Goal: Understand process/instructions: Learn about a topic

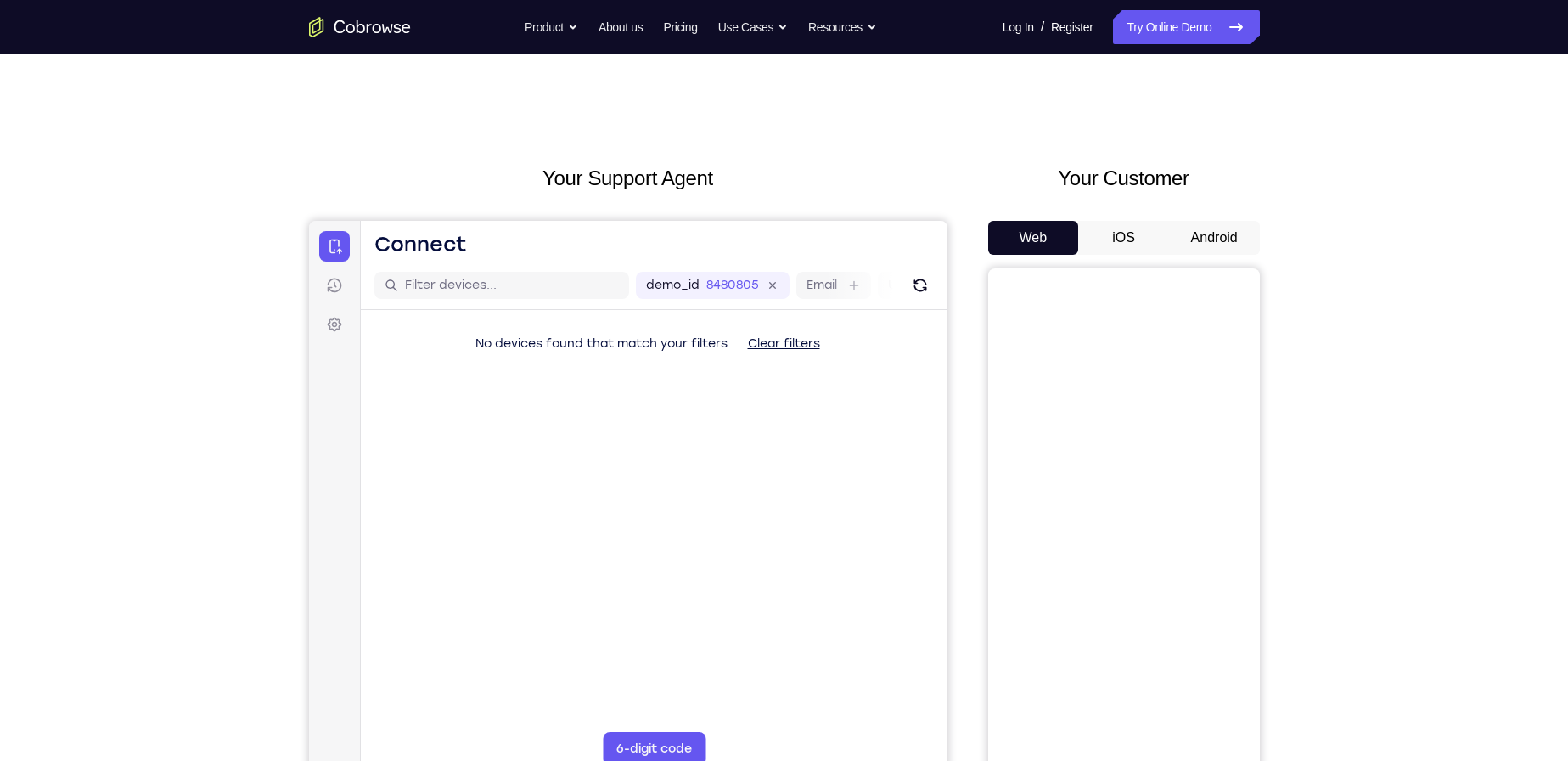
click at [1192, 246] on button "Android" at bounding box center [1215, 238] width 91 height 34
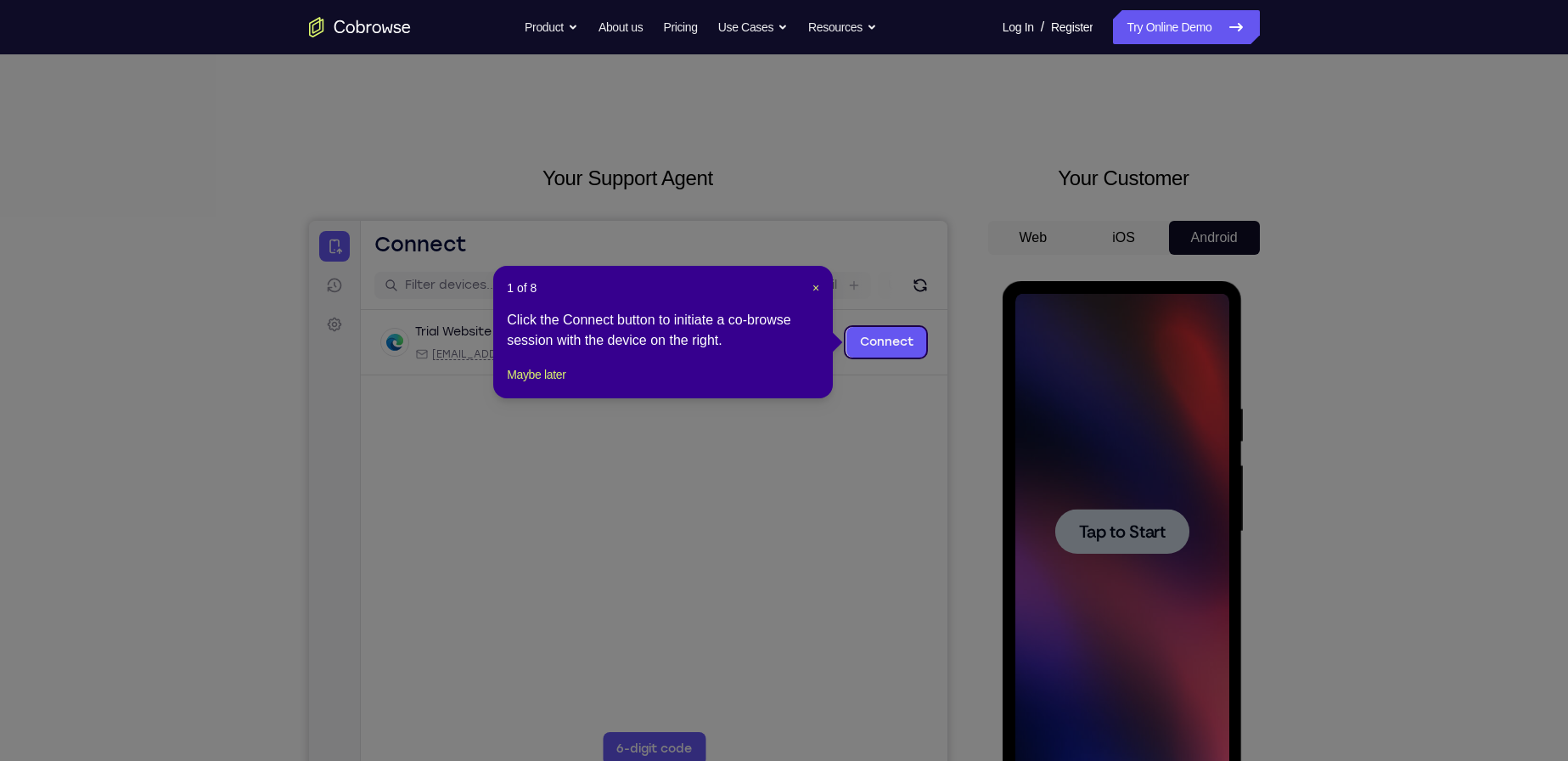
click at [945, 351] on icon at bounding box center [790, 380] width 1581 height 761
click at [816, 284] on span "×" at bounding box center [816, 287] width 7 height 13
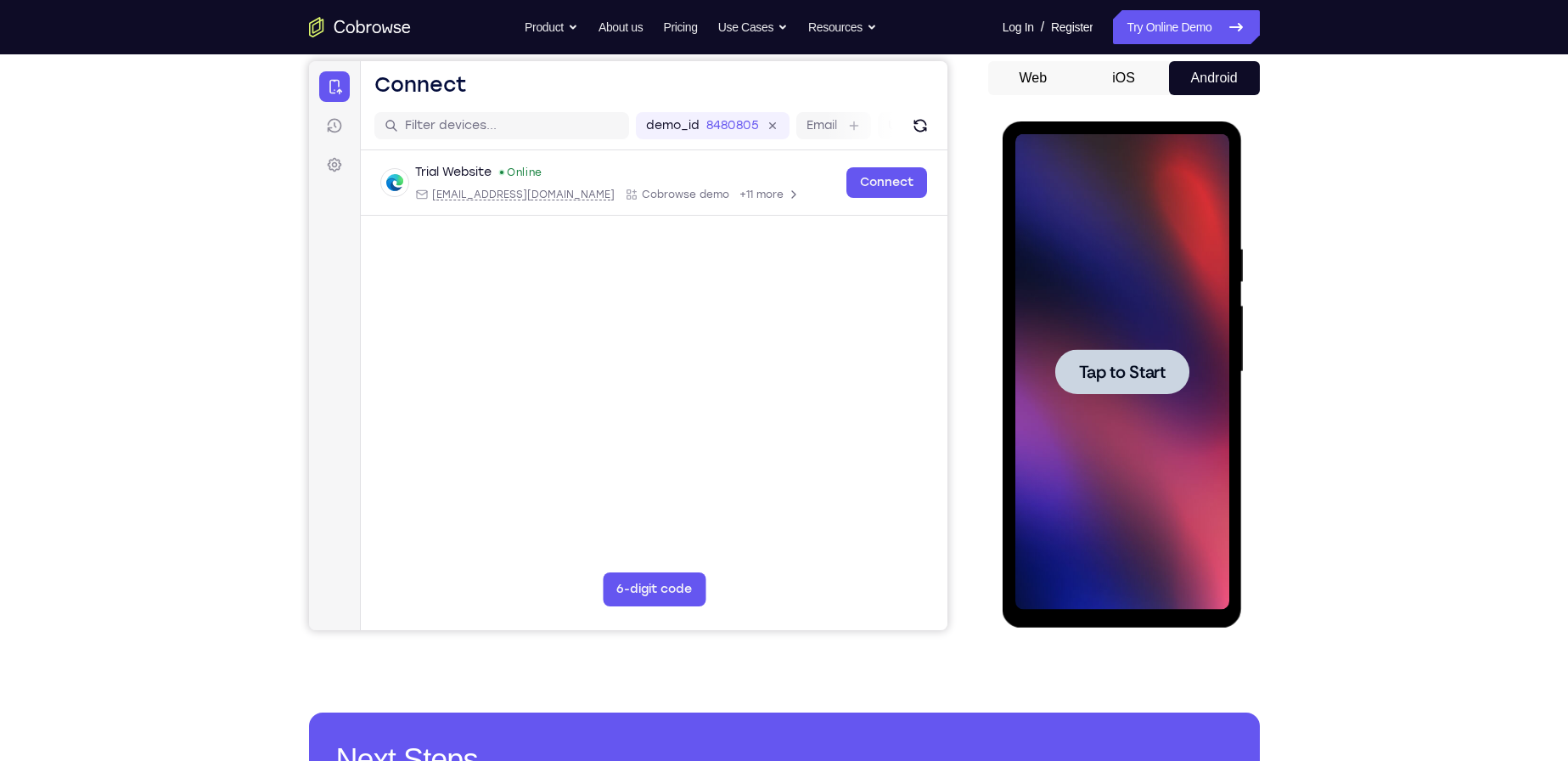
scroll to position [170, 0]
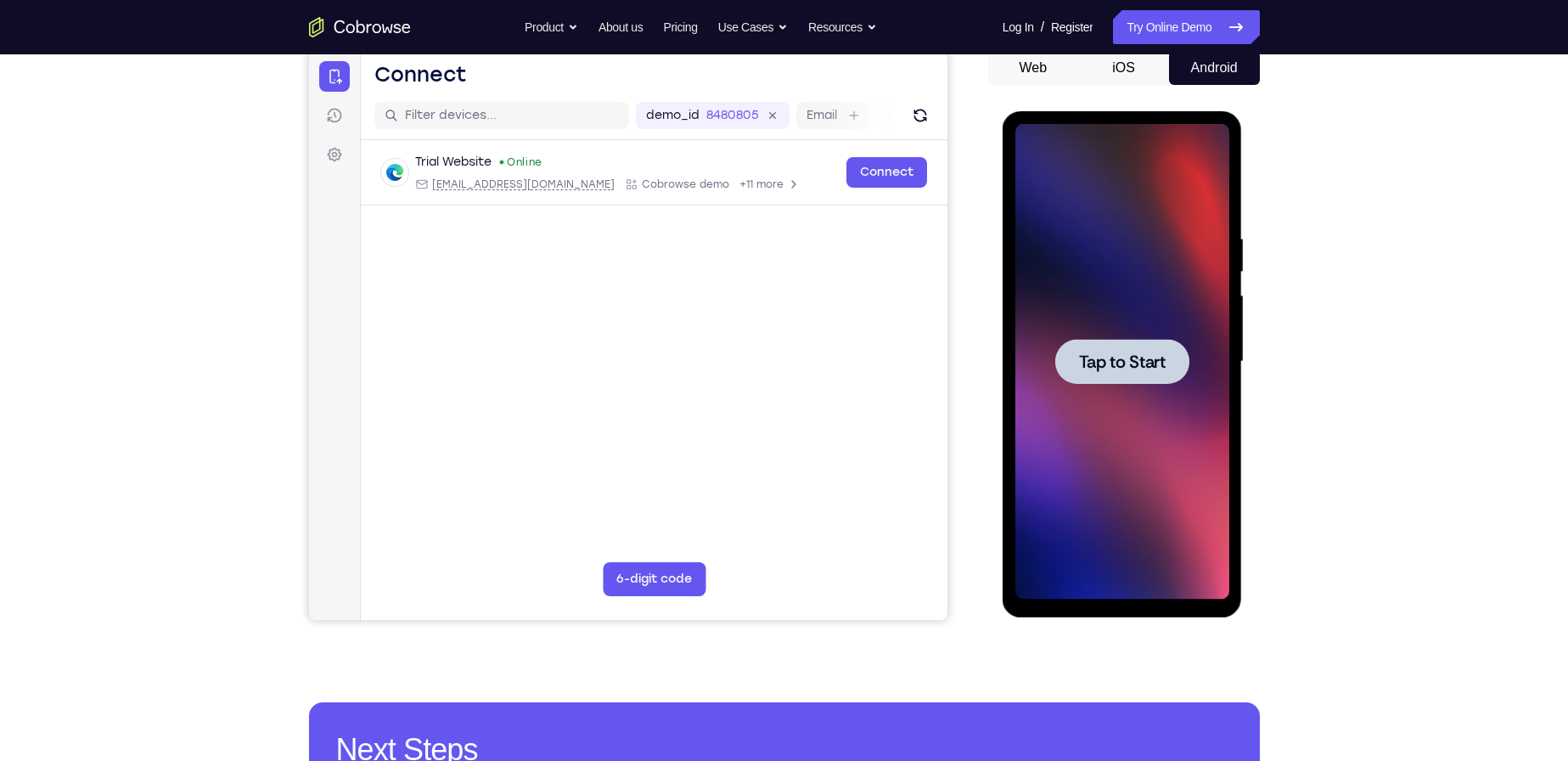
click at [1132, 358] on span "Tap to Start" at bounding box center [1122, 361] width 87 height 17
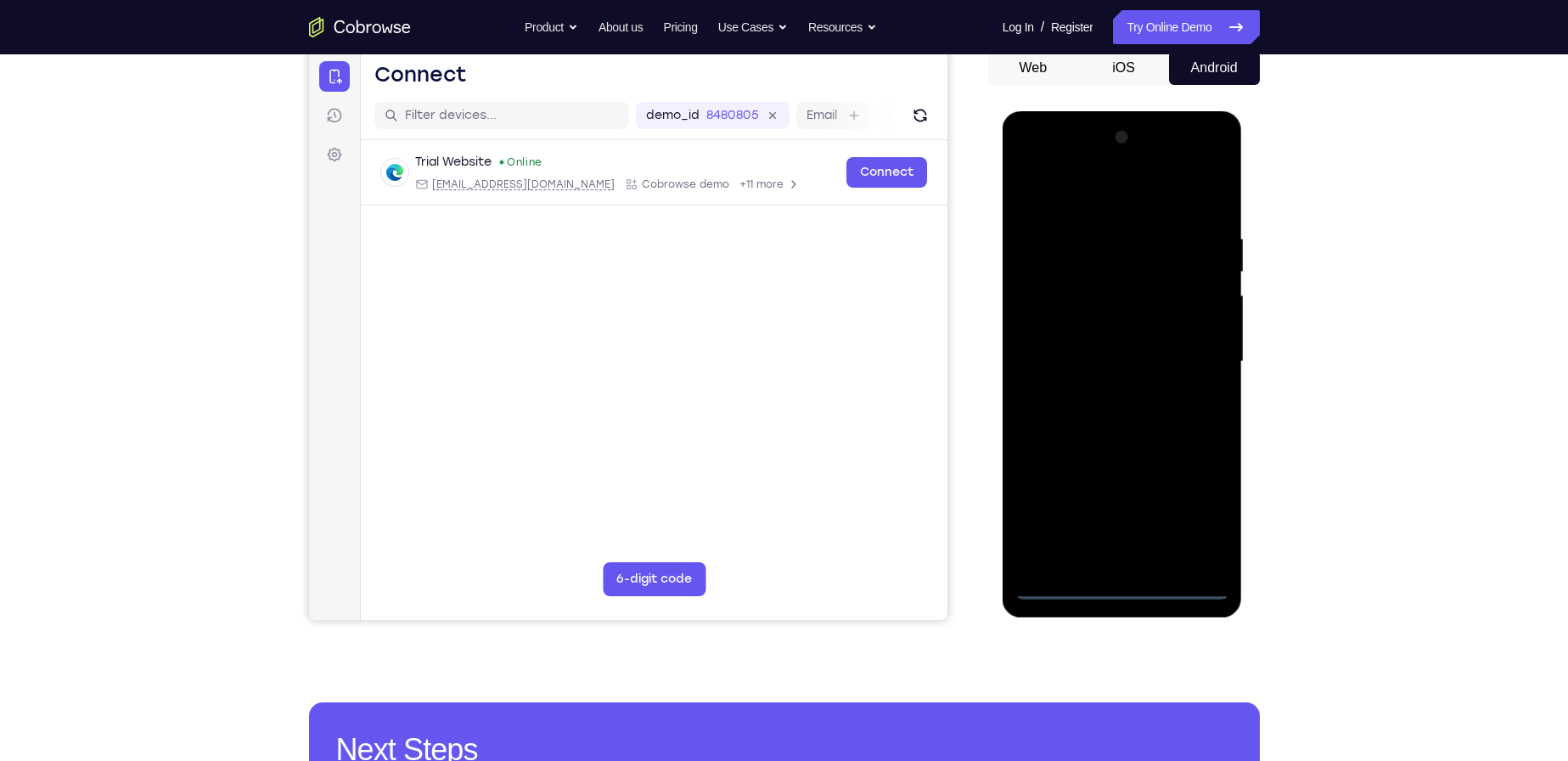
click at [1122, 587] on div at bounding box center [1122, 362] width 214 height 476
click at [1209, 515] on div at bounding box center [1122, 362] width 214 height 476
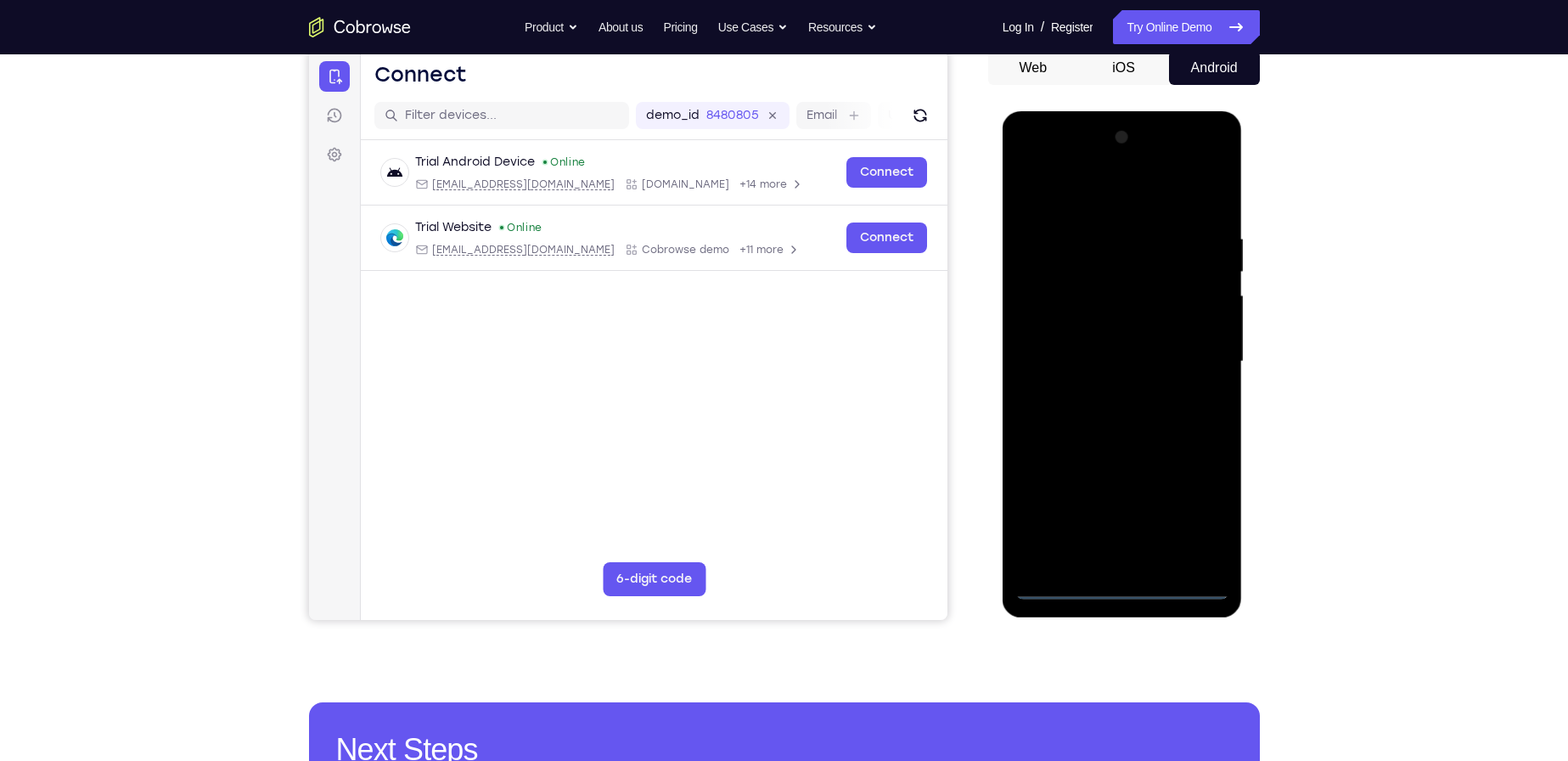
click at [1196, 517] on div at bounding box center [1122, 362] width 214 height 476
click at [1033, 162] on div at bounding box center [1122, 362] width 214 height 476
click at [1088, 271] on div at bounding box center [1122, 362] width 214 height 476
click at [1140, 328] on div at bounding box center [1122, 362] width 214 height 476
drag, startPoint x: 1151, startPoint y: 364, endPoint x: 1154, endPoint y: 262, distance: 102.0
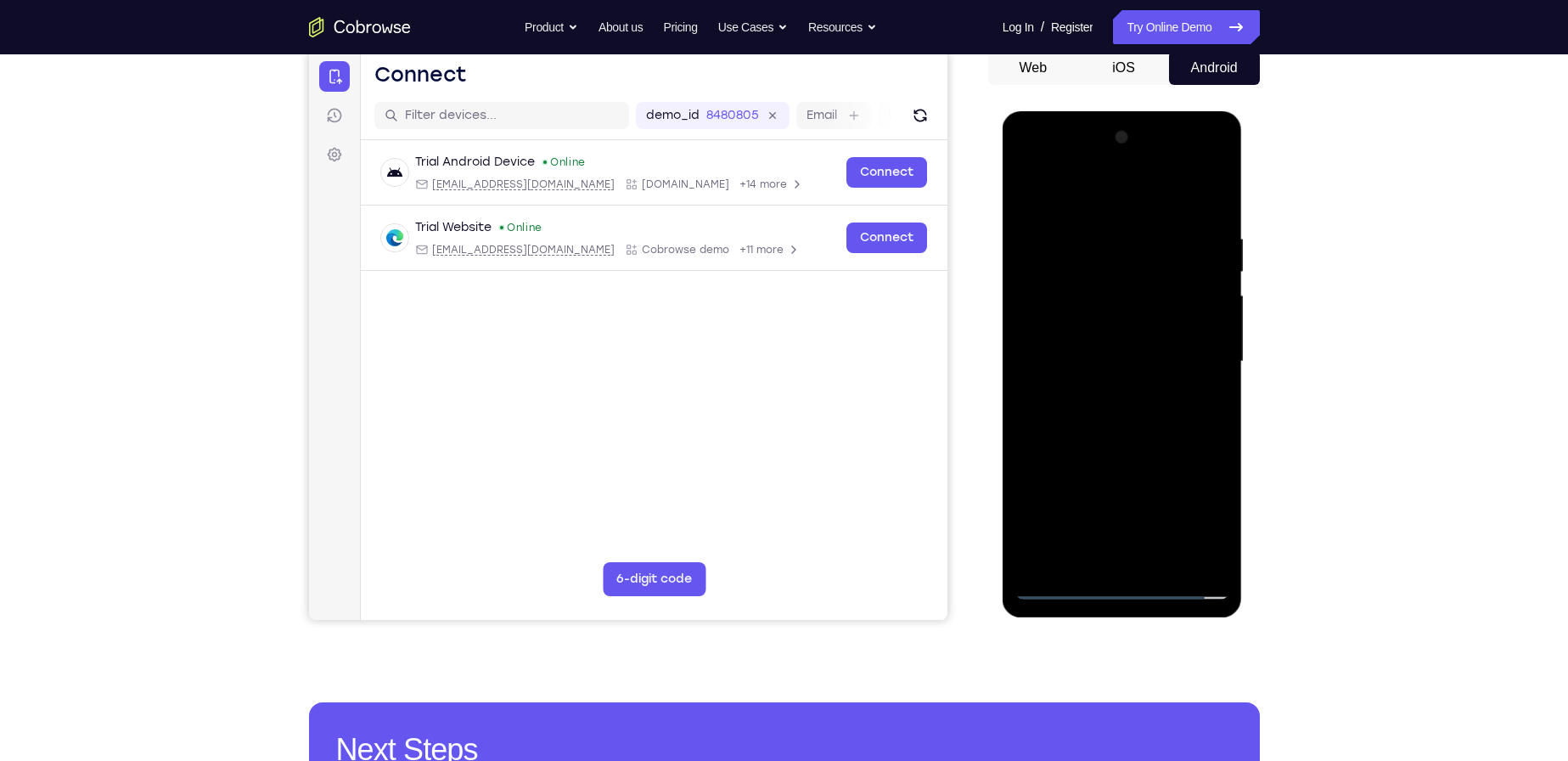
click at [1153, 258] on div at bounding box center [1122, 362] width 214 height 476
drag, startPoint x: 1174, startPoint y: 376, endPoint x: 1184, endPoint y: 224, distance: 152.3
click at [1176, 233] on div at bounding box center [1122, 362] width 214 height 476
drag, startPoint x: 1160, startPoint y: 412, endPoint x: 1159, endPoint y: 284, distance: 128.0
click at [1159, 286] on div at bounding box center [1122, 362] width 214 height 476
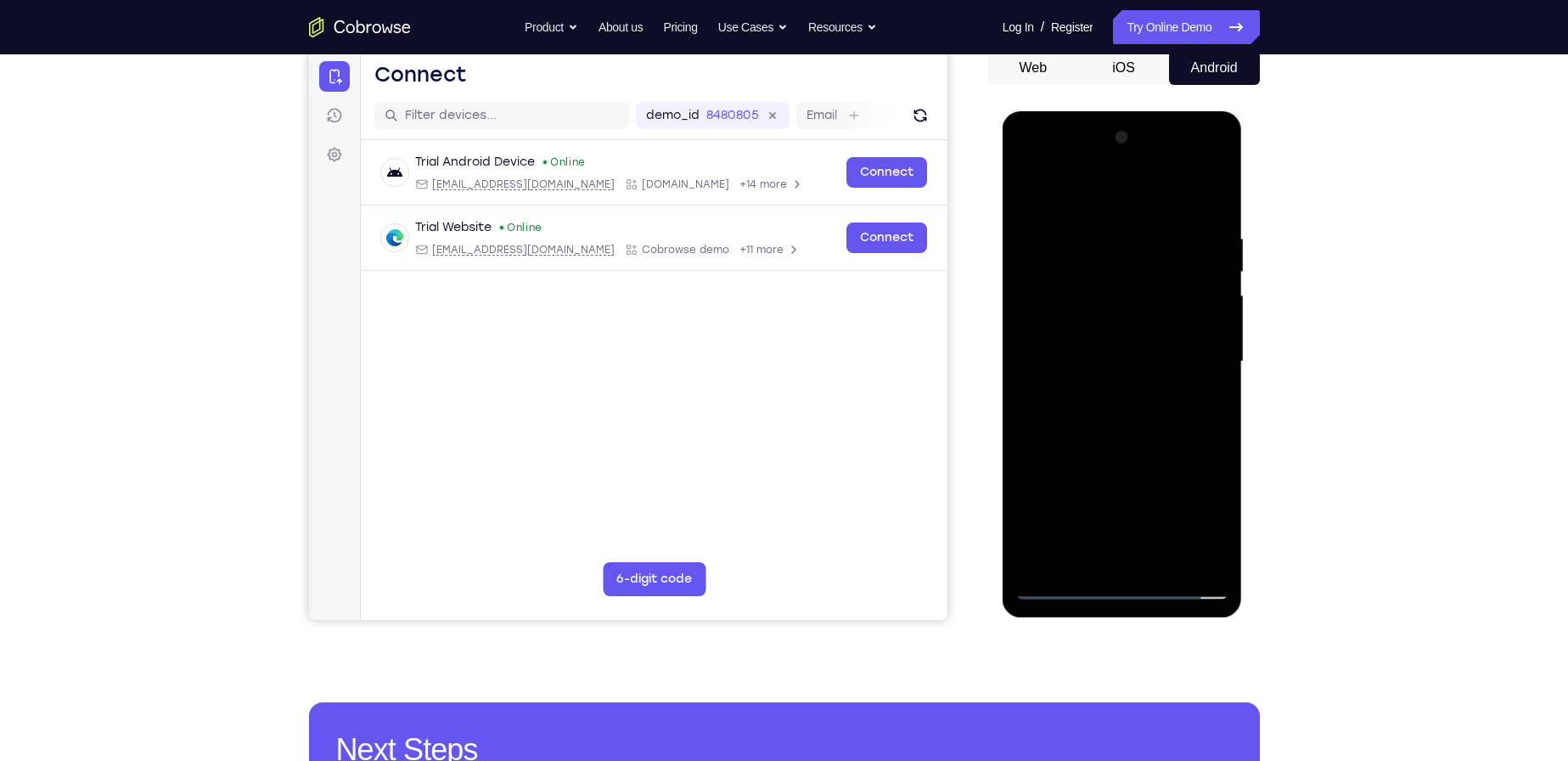
click at [1062, 584] on div at bounding box center [1122, 362] width 214 height 476
drag, startPoint x: 1150, startPoint y: 427, endPoint x: 1159, endPoint y: 322, distance: 105.4
click at [1159, 324] on div at bounding box center [1122, 362] width 214 height 476
drag, startPoint x: 1159, startPoint y: 453, endPoint x: 1159, endPoint y: 384, distance: 69.0
click at [1159, 385] on div at bounding box center [1122, 362] width 214 height 476
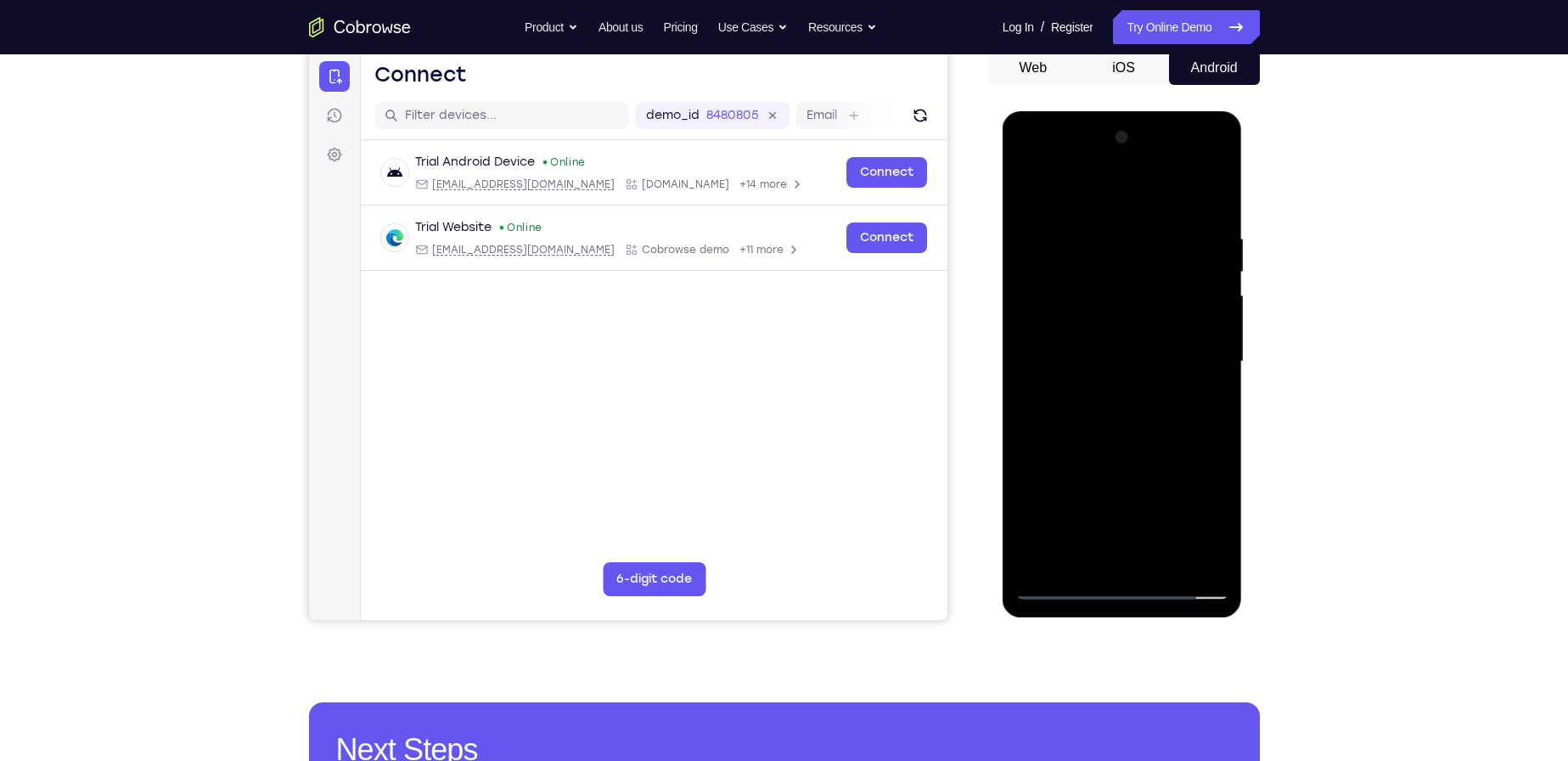
drag, startPoint x: 1173, startPoint y: 347, endPoint x: 1176, endPoint y: 331, distance: 16.3
click at [1176, 331] on div at bounding box center [1122, 362] width 214 height 476
drag, startPoint x: 1146, startPoint y: 484, endPoint x: 1142, endPoint y: 312, distance: 172.0
click at [1142, 312] on div at bounding box center [1122, 362] width 214 height 476
drag, startPoint x: 1153, startPoint y: 503, endPoint x: 1151, endPoint y: 296, distance: 207.0
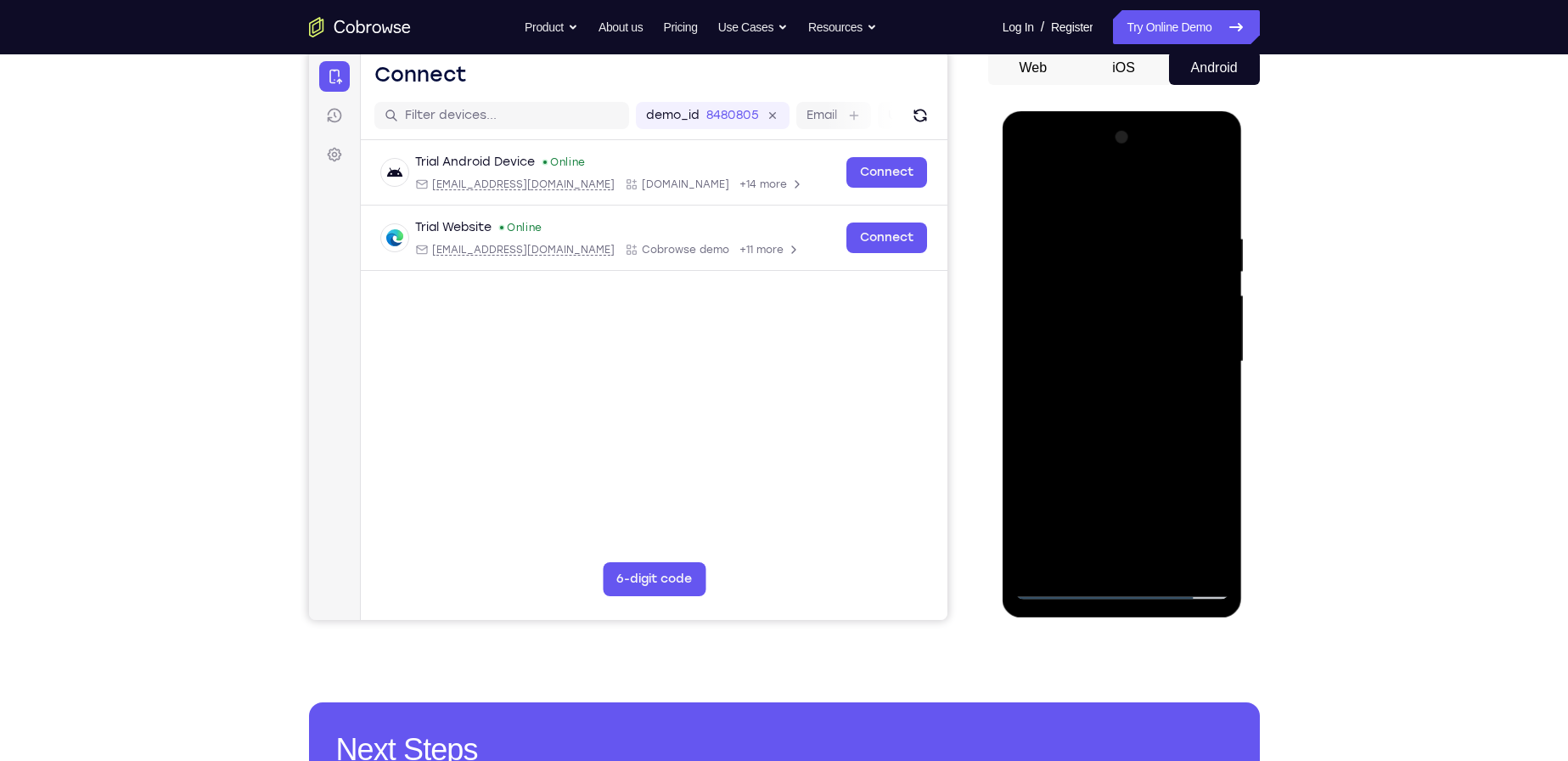
click at [1151, 297] on div at bounding box center [1122, 362] width 214 height 476
drag, startPoint x: 1117, startPoint y: 300, endPoint x: 1064, endPoint y: 554, distance: 259.5
click at [1064, 554] on div at bounding box center [1122, 362] width 214 height 476
drag, startPoint x: 1131, startPoint y: 257, endPoint x: 1218, endPoint y: 597, distance: 351.0
click at [1218, 597] on div at bounding box center [1122, 362] width 214 height 476
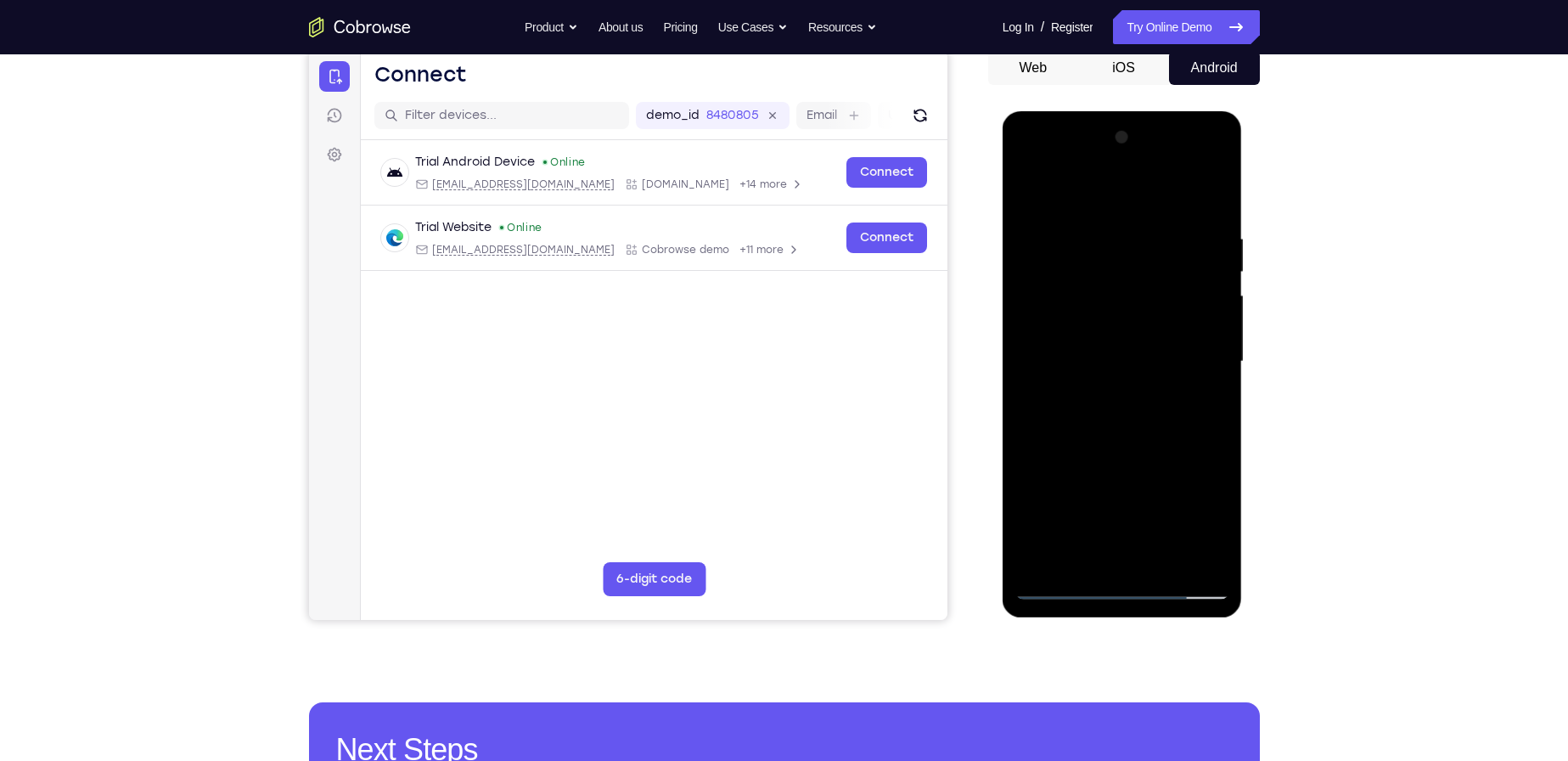
drag, startPoint x: 1140, startPoint y: 315, endPoint x: 1136, endPoint y: 562, distance: 247.0
click at [1137, 562] on div at bounding box center [1122, 362] width 214 height 476
click at [1143, 179] on div at bounding box center [1122, 362] width 214 height 476
click at [1142, 226] on div at bounding box center [1122, 362] width 214 height 476
click at [1058, 245] on div at bounding box center [1122, 362] width 214 height 476
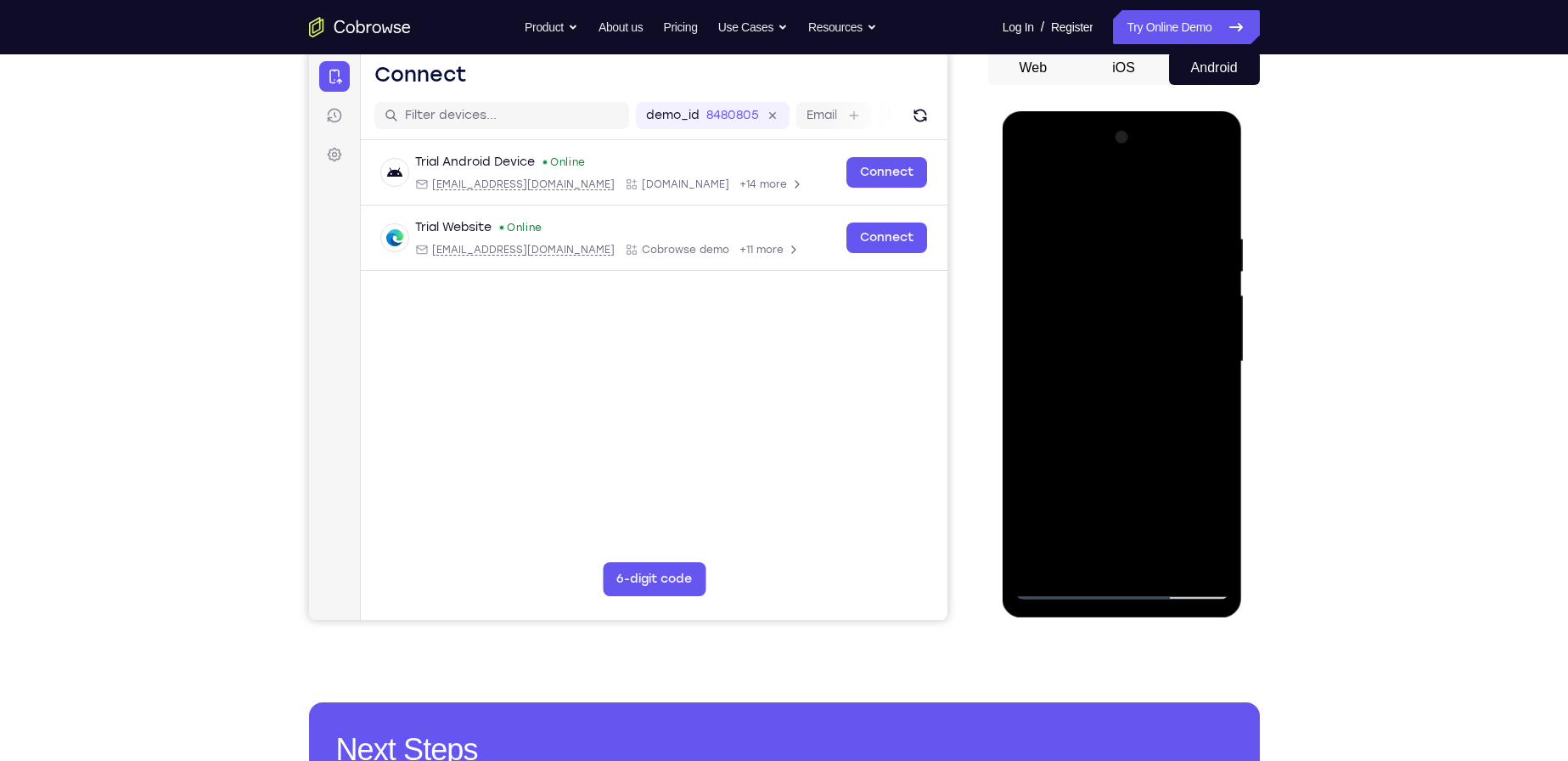
click at [1118, 286] on div at bounding box center [1122, 362] width 214 height 476
click at [1107, 212] on div at bounding box center [1122, 362] width 214 height 476
click at [1103, 214] on div at bounding box center [1122, 362] width 214 height 476
click at [1063, 246] on div at bounding box center [1122, 362] width 214 height 476
click at [1063, 313] on div at bounding box center [1122, 362] width 214 height 476
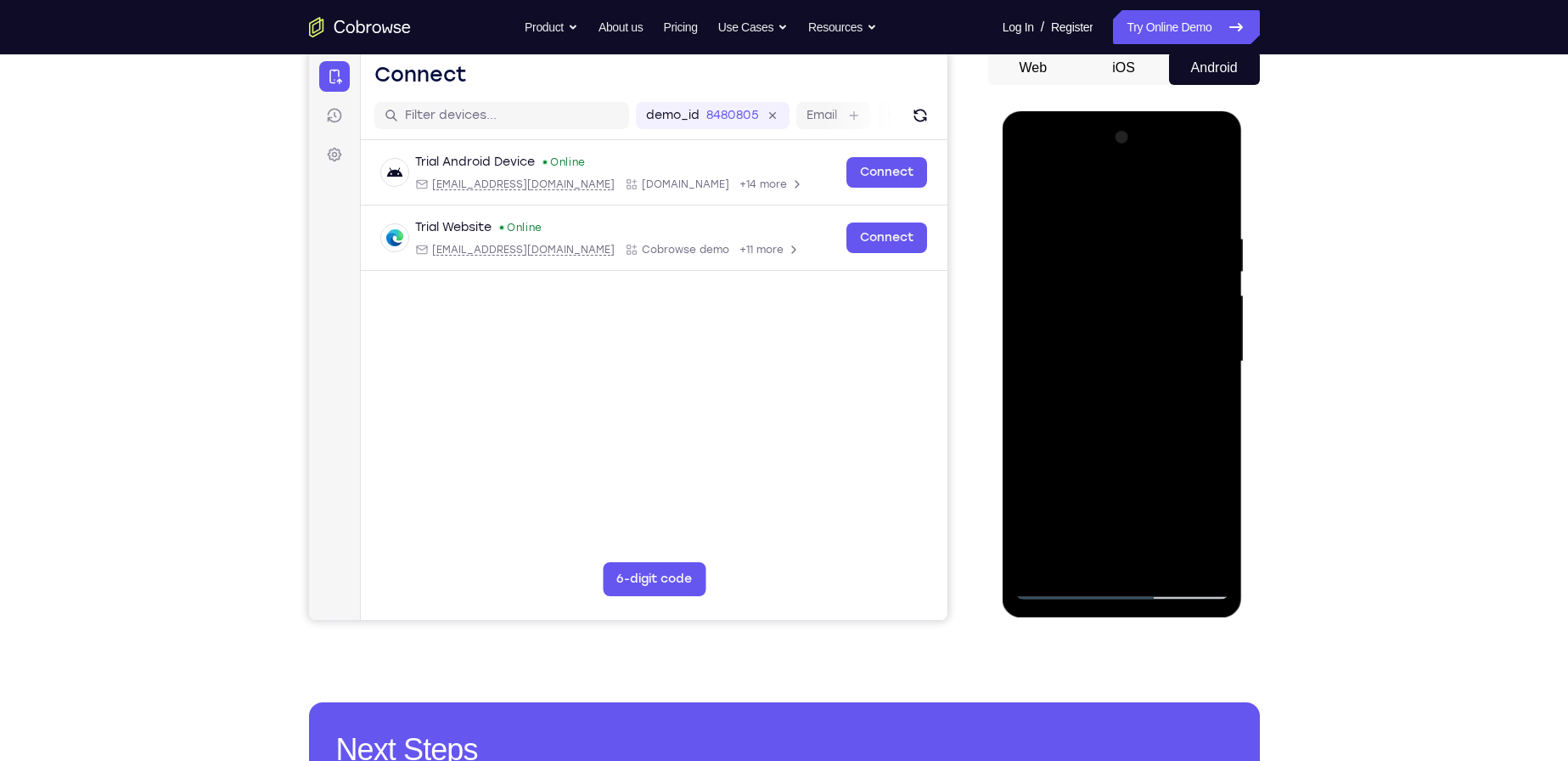
click at [1063, 313] on div at bounding box center [1122, 362] width 214 height 476
click at [1109, 311] on div at bounding box center [1122, 362] width 214 height 476
click at [1118, 402] on div at bounding box center [1122, 362] width 214 height 476
drag, startPoint x: 1180, startPoint y: 418, endPoint x: 1181, endPoint y: 248, distance: 170.0
click at [1181, 248] on div at bounding box center [1122, 362] width 214 height 476
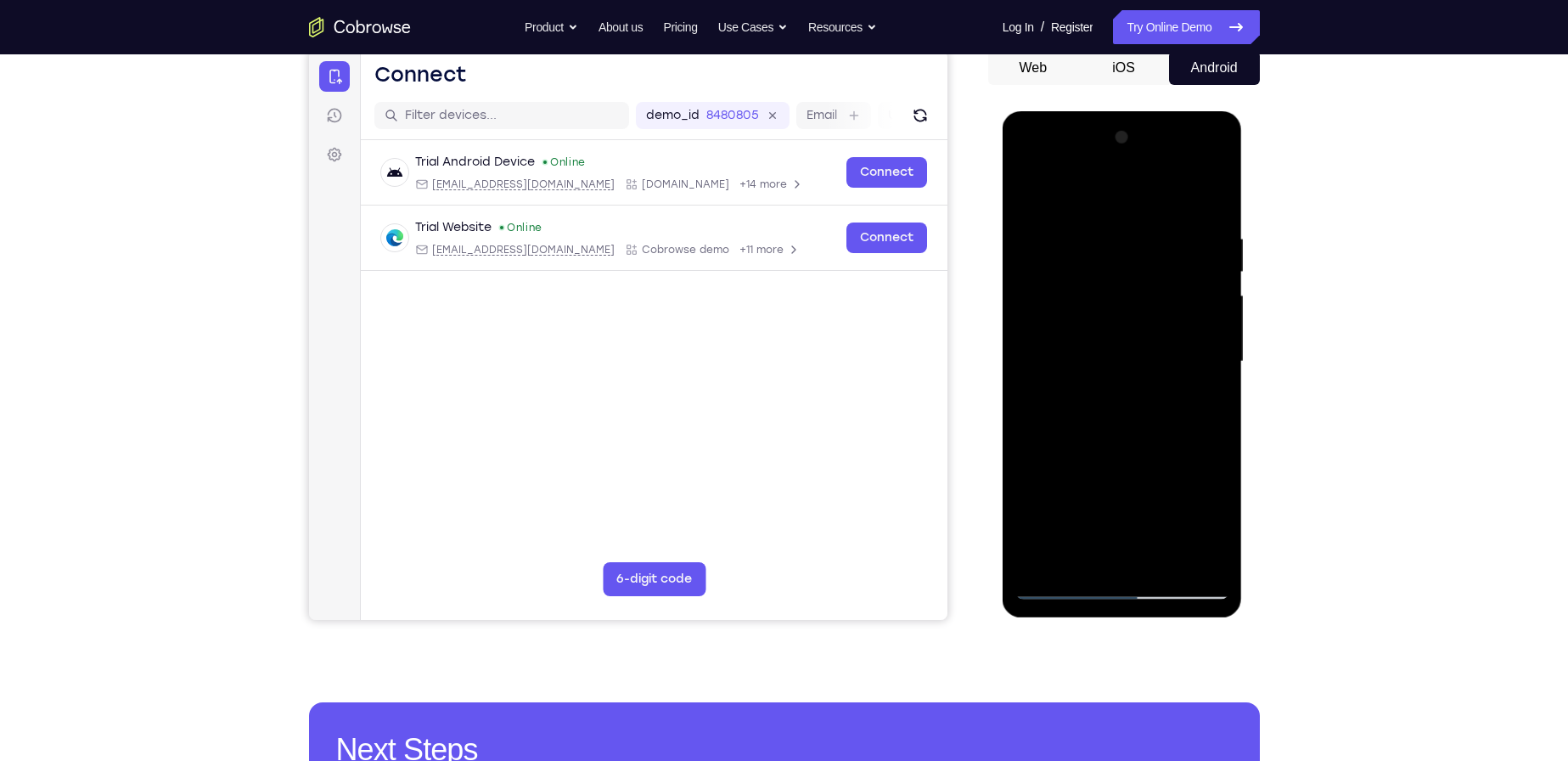
click at [1060, 586] on div at bounding box center [1122, 362] width 214 height 476
click at [1067, 587] on div at bounding box center [1122, 362] width 214 height 476
click at [1063, 587] on div at bounding box center [1122, 362] width 214 height 476
drag, startPoint x: 1154, startPoint y: 492, endPoint x: 1174, endPoint y: 336, distance: 157.3
click at [1174, 336] on div at bounding box center [1122, 362] width 214 height 476
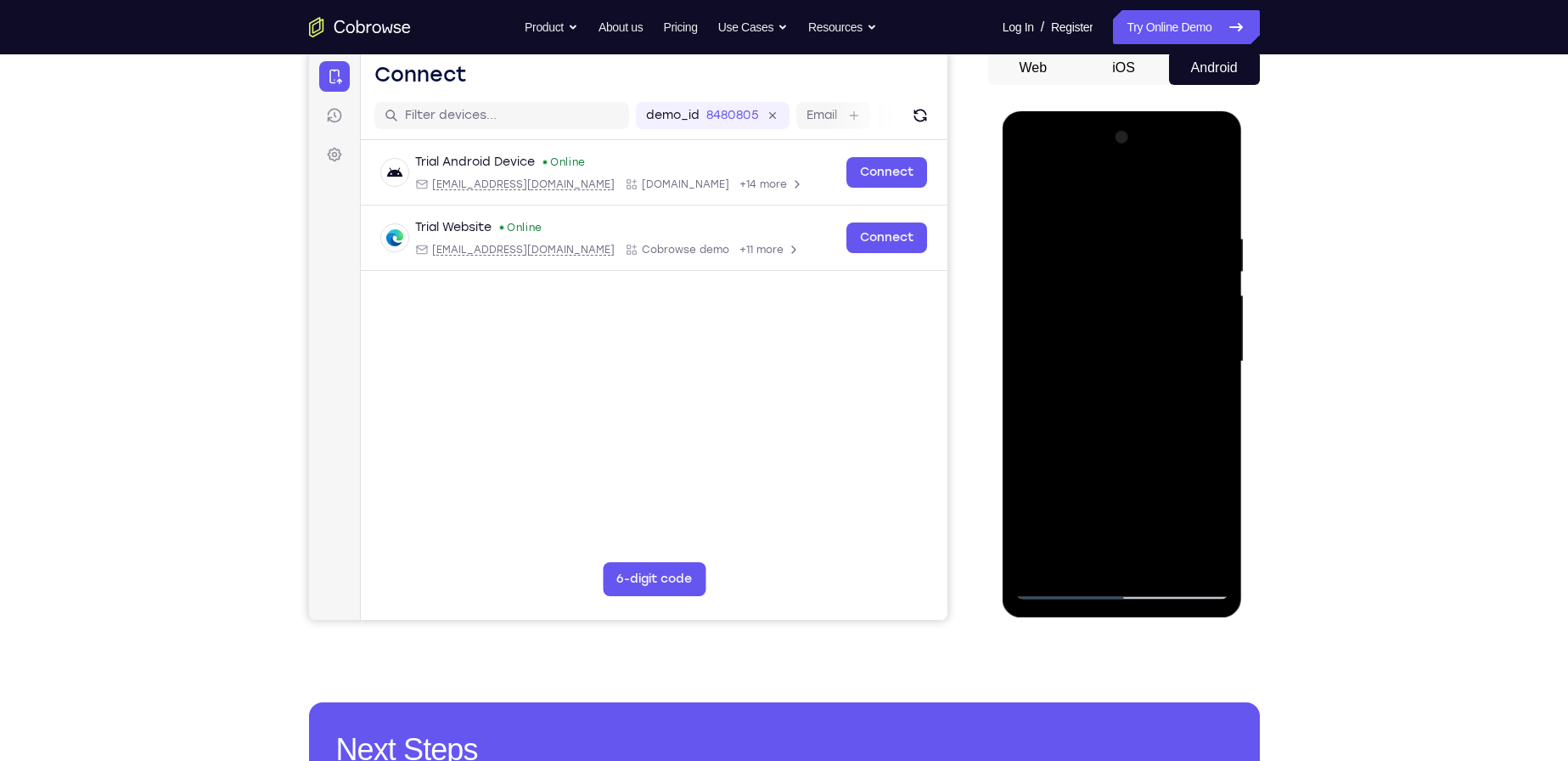
drag, startPoint x: 1121, startPoint y: 335, endPoint x: 1128, endPoint y: 199, distance: 136.2
click at [1128, 199] on div at bounding box center [1122, 362] width 214 height 476
drag, startPoint x: 1156, startPoint y: 449, endPoint x: 1123, endPoint y: 266, distance: 186.0
click at [1123, 266] on div at bounding box center [1122, 362] width 214 height 476
drag, startPoint x: 1161, startPoint y: 421, endPoint x: 1131, endPoint y: 286, distance: 138.3
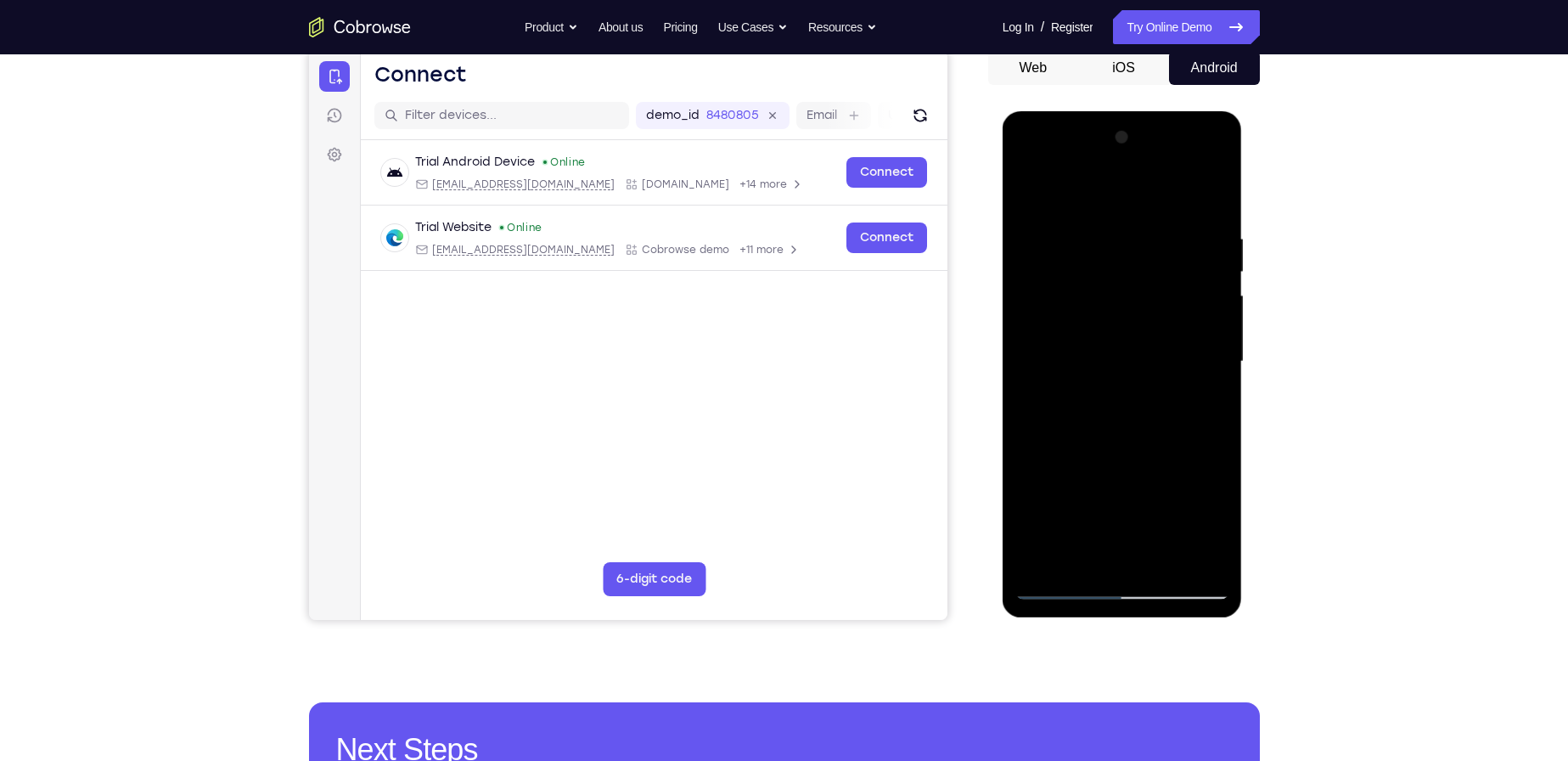
click at [1131, 286] on div at bounding box center [1122, 362] width 214 height 476
drag, startPoint x: 1145, startPoint y: 517, endPoint x: 1178, endPoint y: 337, distance: 183.0
click at [1178, 337] on div at bounding box center [1122, 362] width 214 height 476
click at [1151, 547] on div at bounding box center [1122, 362] width 214 height 476
click at [1064, 583] on div at bounding box center [1122, 362] width 214 height 476
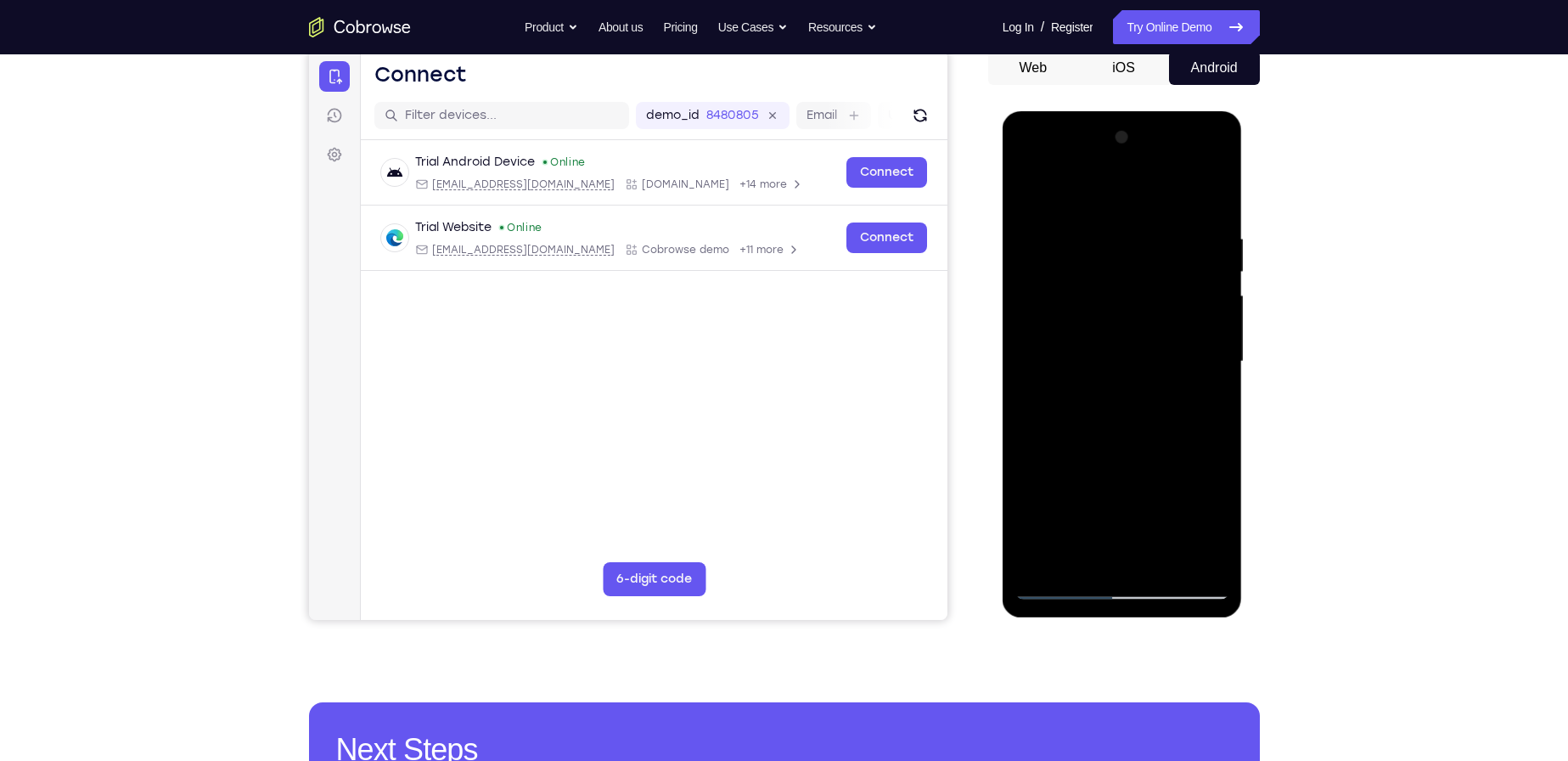
drag, startPoint x: 1151, startPoint y: 496, endPoint x: 1159, endPoint y: 234, distance: 262.1
click at [1159, 236] on div at bounding box center [1122, 362] width 214 height 476
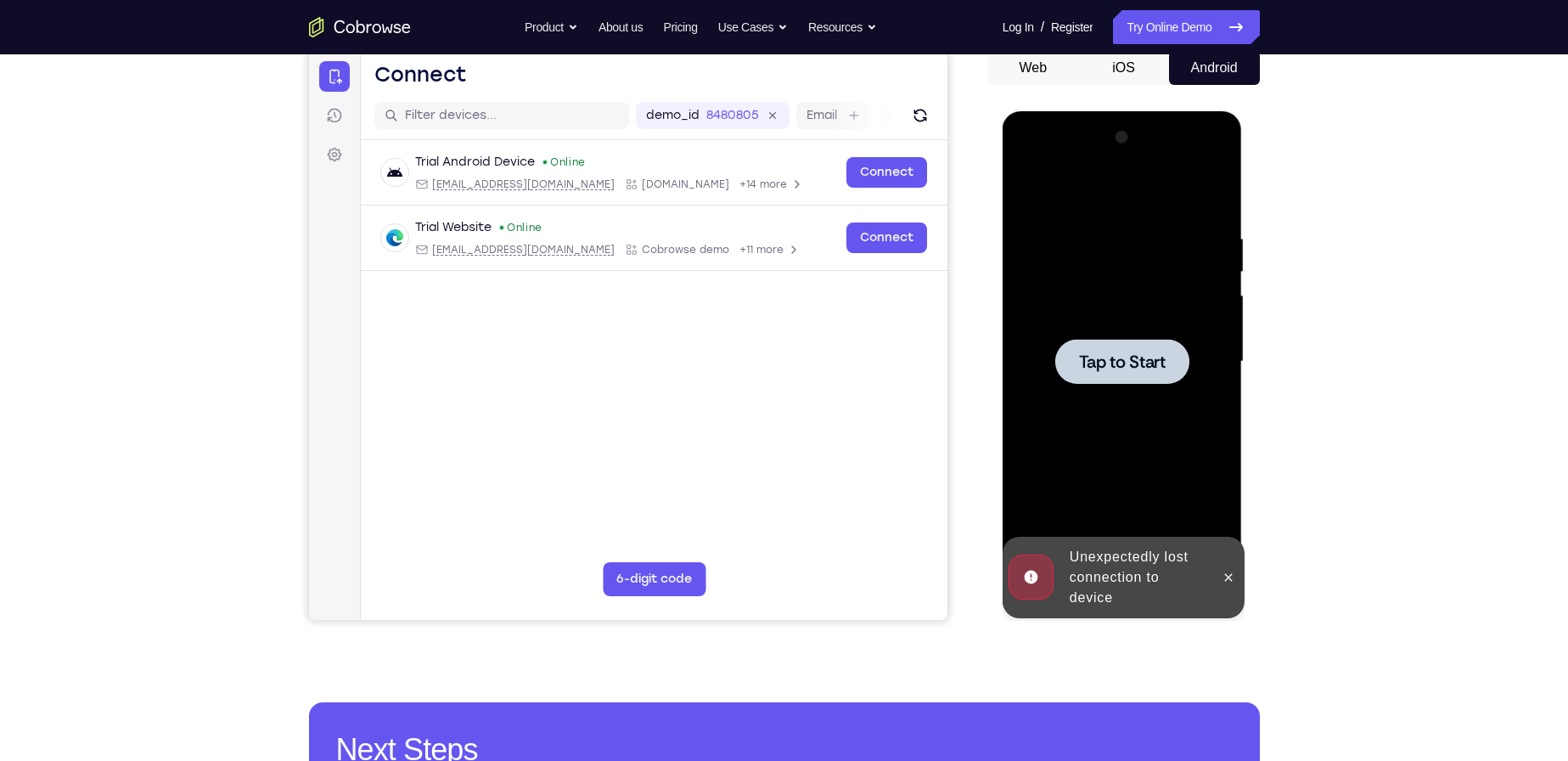
click at [1060, 584] on div at bounding box center [1122, 362] width 214 height 476
